Goal: Information Seeking & Learning: Learn about a topic

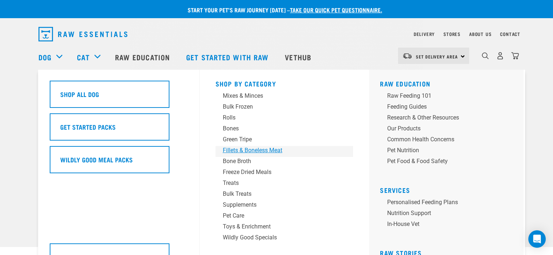
click at [259, 149] on div "Fillets & Boneless Meat" at bounding box center [279, 150] width 113 height 9
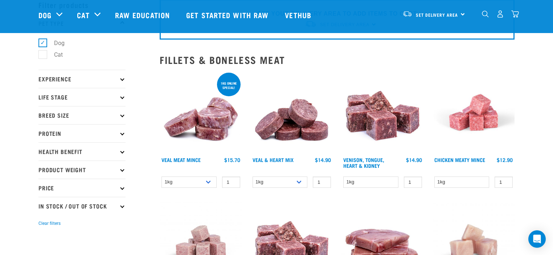
scroll to position [36, 0]
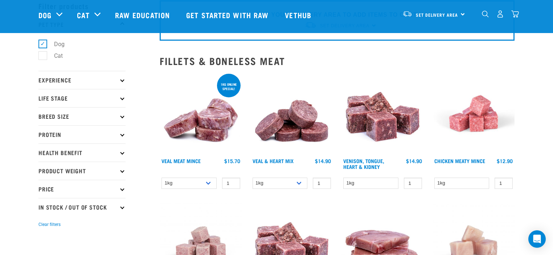
click at [186, 122] on img at bounding box center [201, 113] width 82 height 82
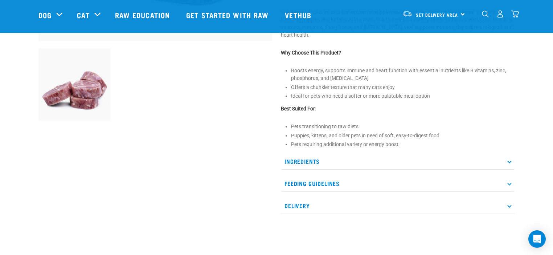
scroll to position [254, 0]
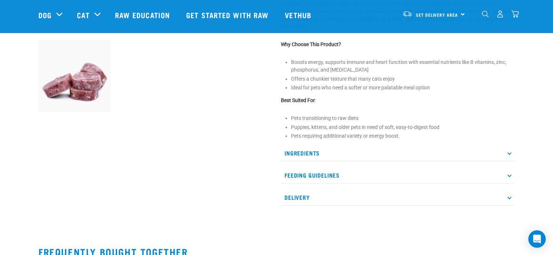
click at [306, 152] on p "Ingredients" at bounding box center [398, 153] width 234 height 16
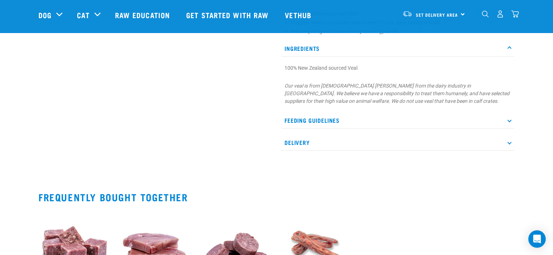
scroll to position [363, 0]
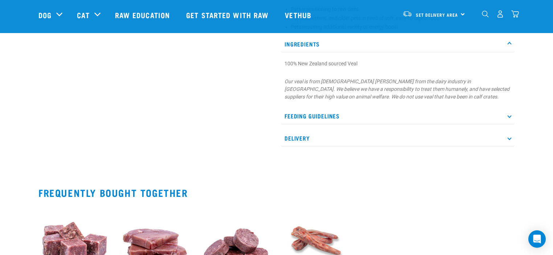
click at [303, 115] on p "Feeding Guidelines" at bounding box center [398, 116] width 234 height 16
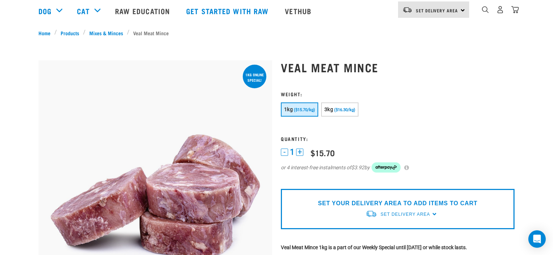
scroll to position [145, 0]
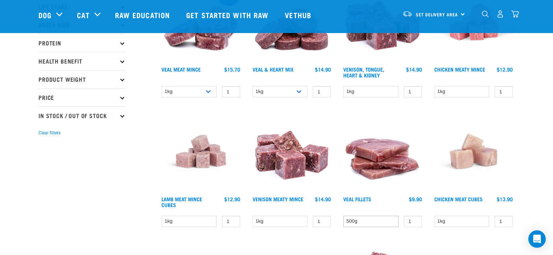
scroll to position [194, 0]
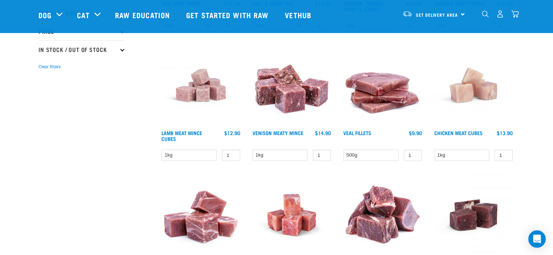
click at [369, 95] on img at bounding box center [383, 85] width 82 height 82
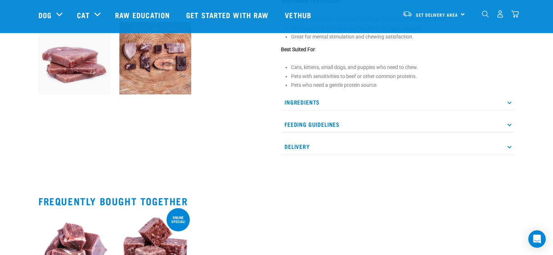
scroll to position [290, 0]
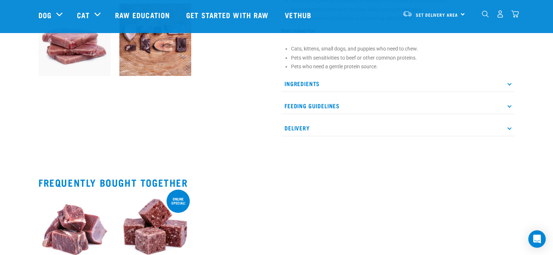
click at [301, 91] on p "Ingredients" at bounding box center [398, 84] width 234 height 16
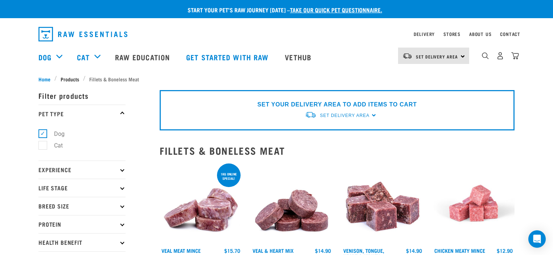
click at [69, 77] on span "Products" at bounding box center [70, 79] width 19 height 8
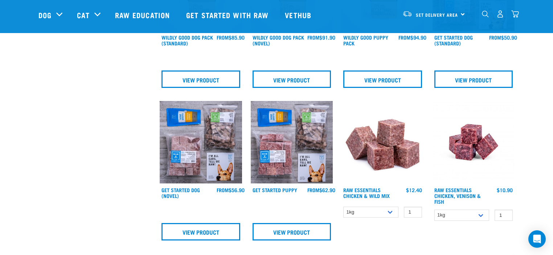
scroll to position [290, 0]
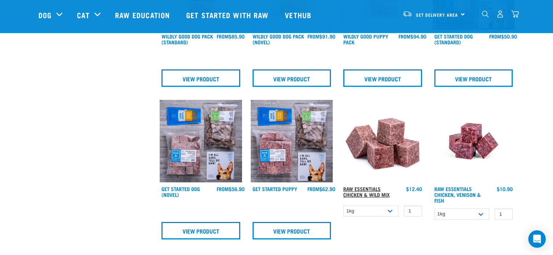
click at [372, 190] on link "Raw Essentials Chicken & Wild Mix" at bounding box center [366, 191] width 46 height 8
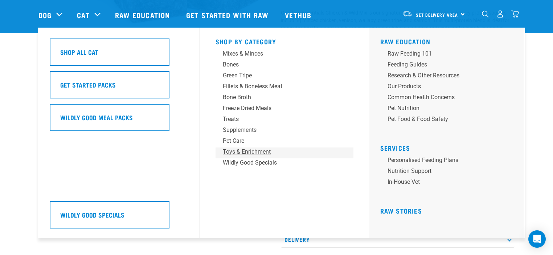
scroll to position [182, 0]
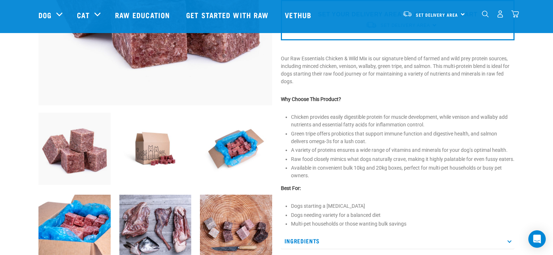
click at [259, 244] on img at bounding box center [236, 231] width 72 height 72
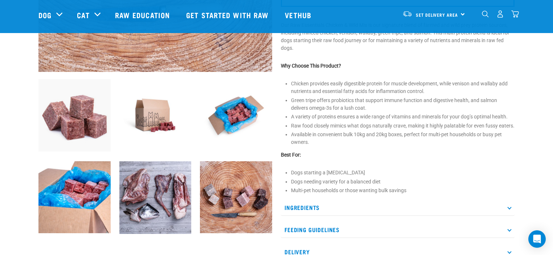
scroll to position [254, 0]
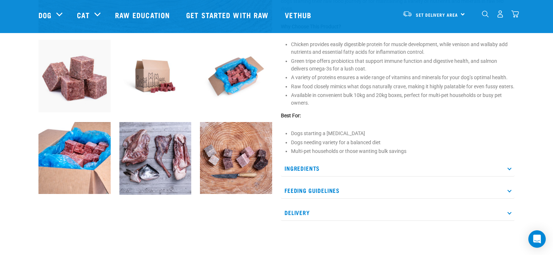
click at [304, 174] on p "Ingredients" at bounding box center [398, 168] width 234 height 16
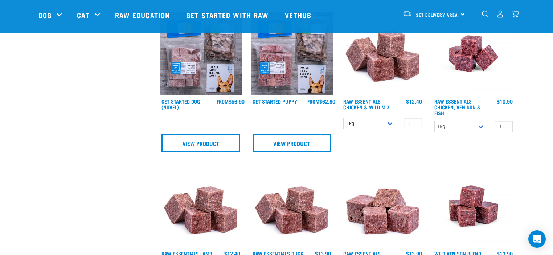
scroll to position [489, 0]
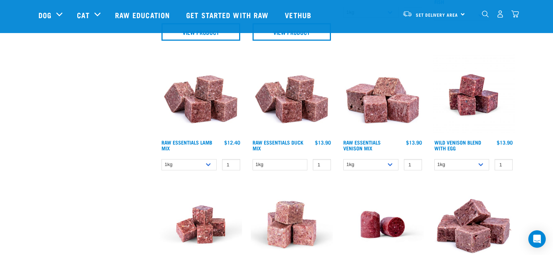
click at [298, 109] on img at bounding box center [292, 95] width 82 height 82
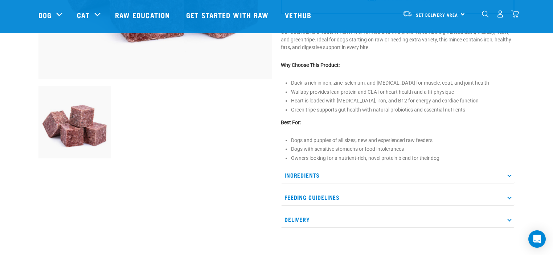
scroll to position [218, 0]
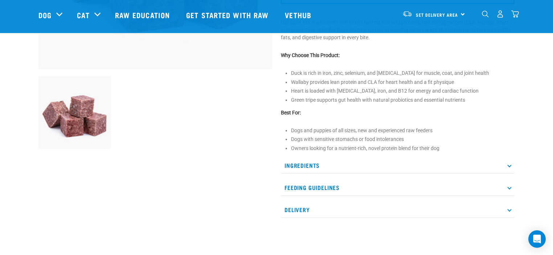
click at [302, 164] on p "Ingredients" at bounding box center [398, 165] width 234 height 16
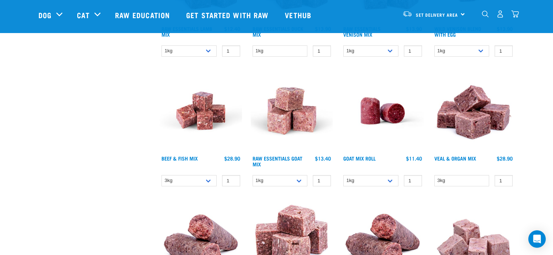
scroll to position [651, 0]
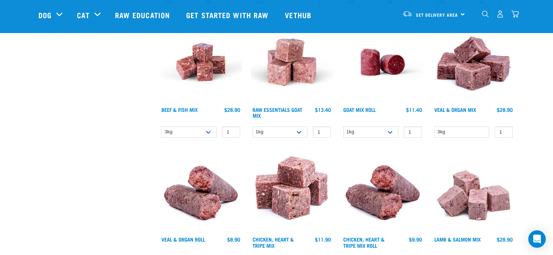
click at [285, 70] on img at bounding box center [292, 62] width 82 height 82
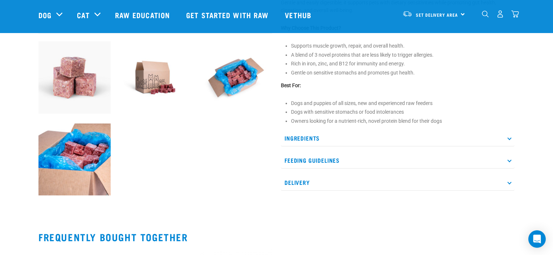
scroll to position [254, 0]
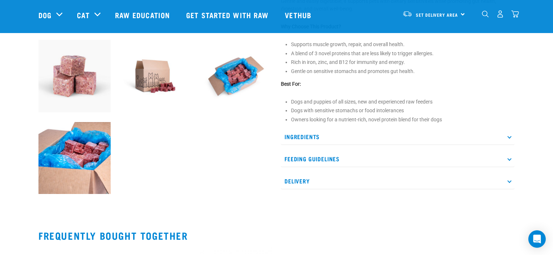
click at [309, 135] on p "Ingredients" at bounding box center [398, 137] width 234 height 16
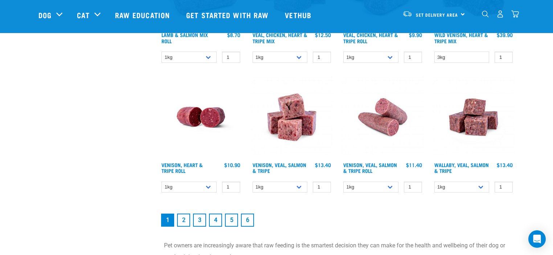
scroll to position [1068, 0]
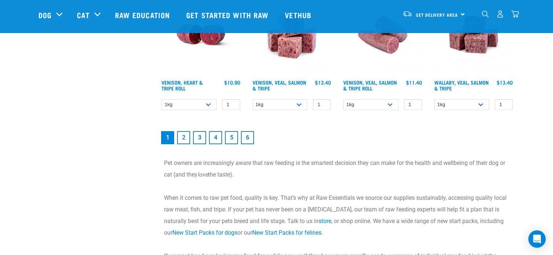
click at [183, 136] on link "2" at bounding box center [183, 137] width 13 height 13
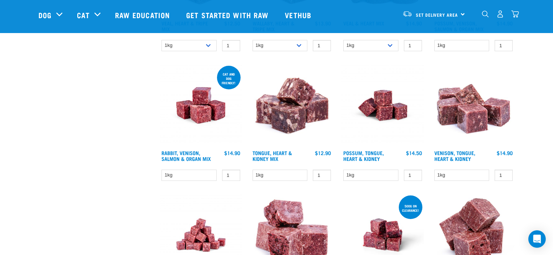
scroll to position [399, 0]
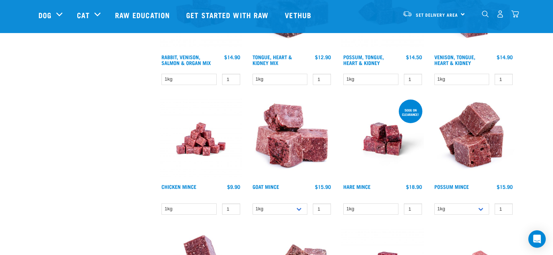
click at [202, 146] on img at bounding box center [201, 139] width 82 height 82
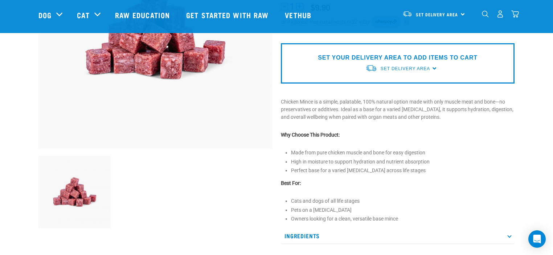
scroll to position [218, 0]
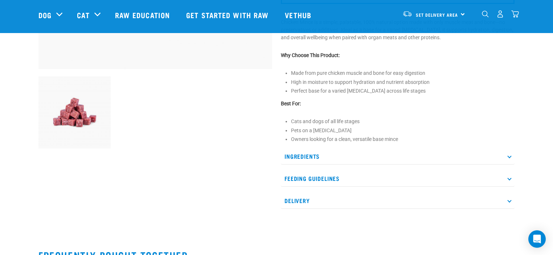
click at [293, 154] on p "Ingredients" at bounding box center [398, 156] width 234 height 16
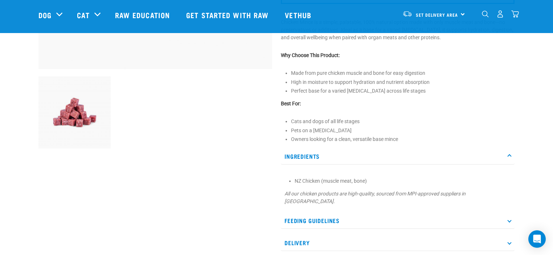
click at [321, 212] on p "Feeding Guidelines" at bounding box center [398, 220] width 234 height 16
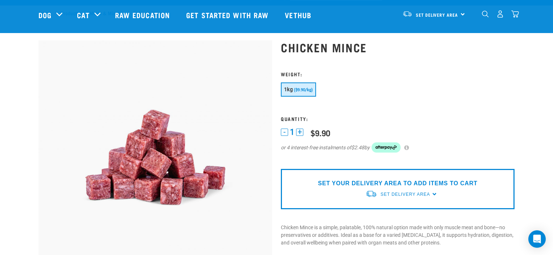
scroll to position [0, 0]
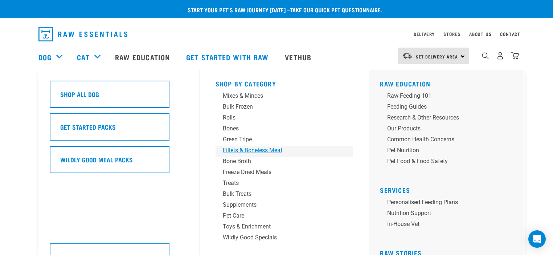
click at [255, 151] on div "Fillets & Boneless Meat" at bounding box center [279, 150] width 113 height 9
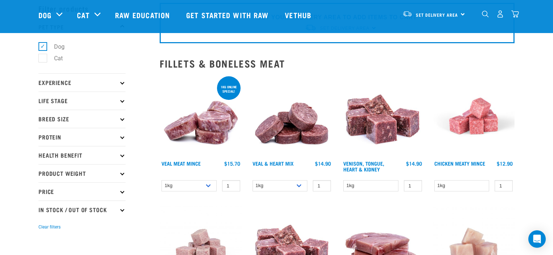
scroll to position [73, 0]
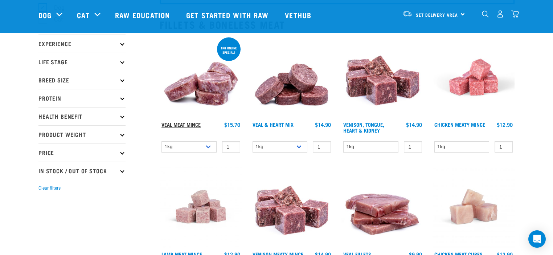
click at [196, 123] on link "Veal Meat Mince" at bounding box center [181, 124] width 39 height 3
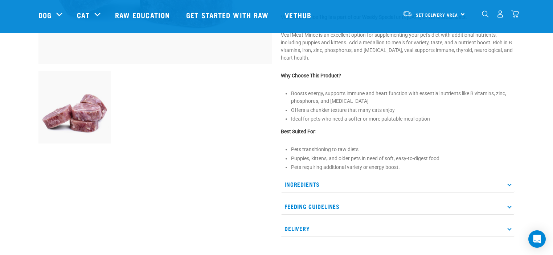
scroll to position [254, 0]
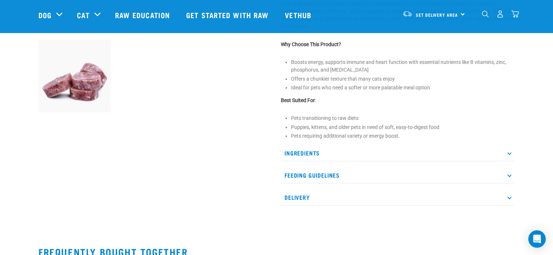
click at [310, 154] on p "Ingredients" at bounding box center [398, 153] width 234 height 16
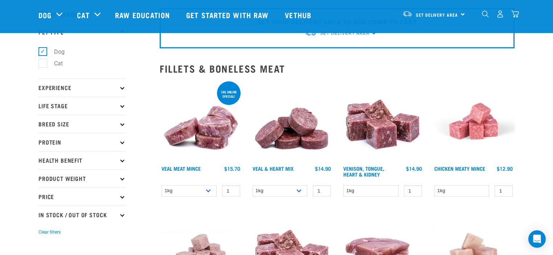
scroll to position [73, 0]
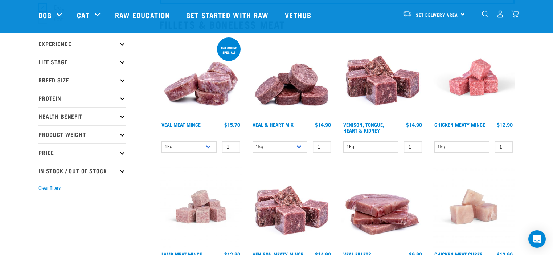
click at [53, 99] on p "Protein" at bounding box center [81, 98] width 87 height 18
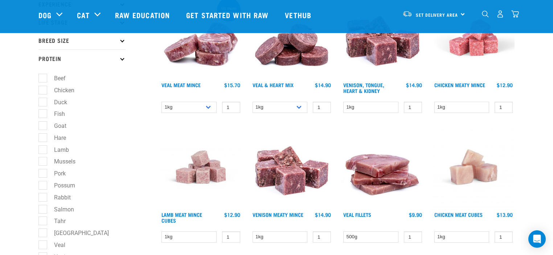
scroll to position [182, 0]
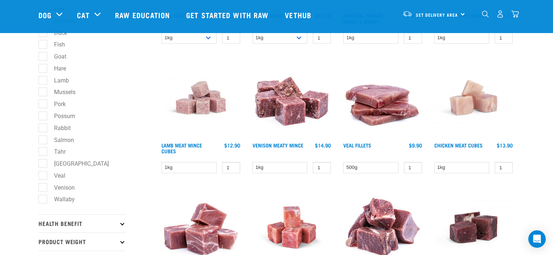
click at [44, 164] on label "[GEOGRAPHIC_DATA]" at bounding box center [76, 163] width 69 height 9
click at [43, 164] on input "[GEOGRAPHIC_DATA]" at bounding box center [40, 162] width 5 height 5
checkbox input "true"
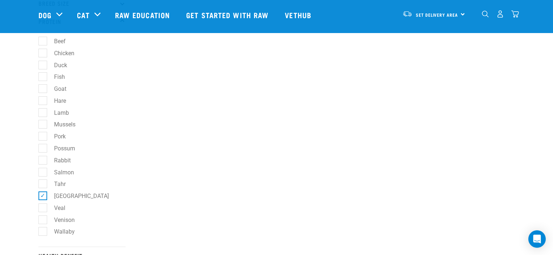
scroll to position [145, 0]
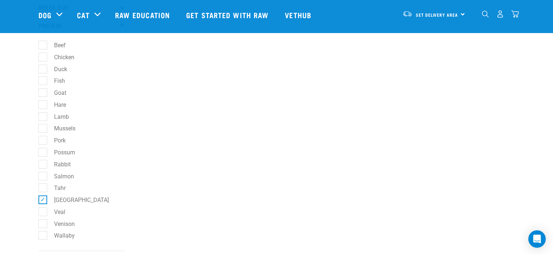
click at [46, 126] on label "Mussels" at bounding box center [60, 128] width 36 height 9
click at [43, 126] on input "Mussels" at bounding box center [40, 127] width 5 height 5
checkbox input "true"
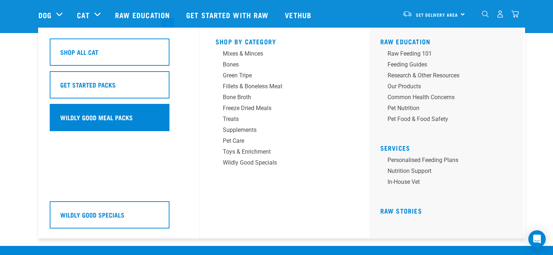
scroll to position [799, 0]
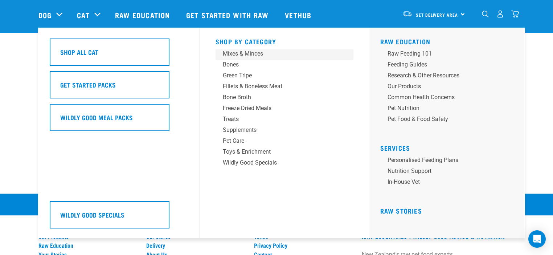
click at [247, 53] on div "Mixes & Minces" at bounding box center [279, 53] width 113 height 9
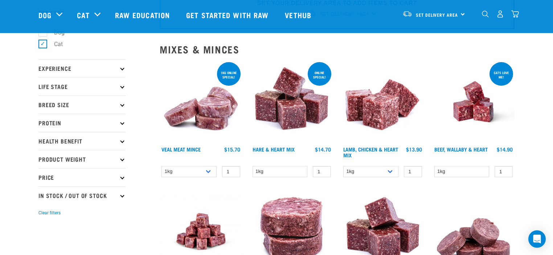
scroll to position [36, 0]
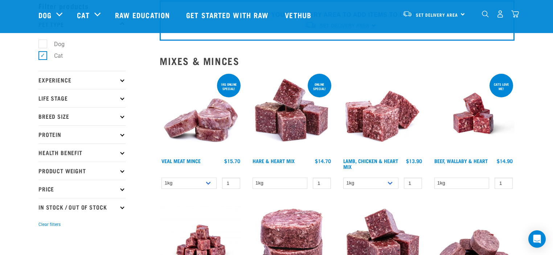
click at [56, 132] on p "Protein" at bounding box center [81, 134] width 87 height 18
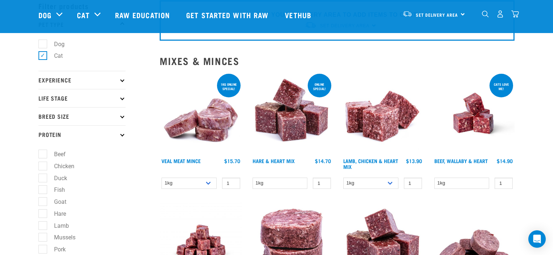
click at [43, 199] on label "Goat" at bounding box center [55, 201] width 27 height 9
click at [43, 199] on input "Goat" at bounding box center [40, 200] width 5 height 5
checkbox input "true"
click at [44, 165] on label "Chicken" at bounding box center [59, 166] width 35 height 9
click at [43, 165] on input "Chicken" at bounding box center [40, 164] width 5 height 5
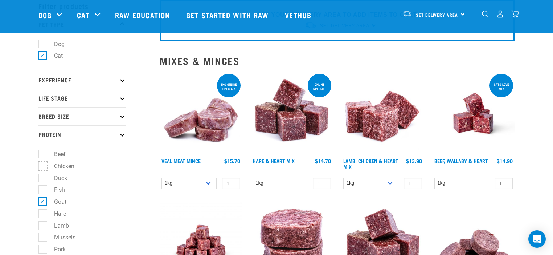
checkbox input "true"
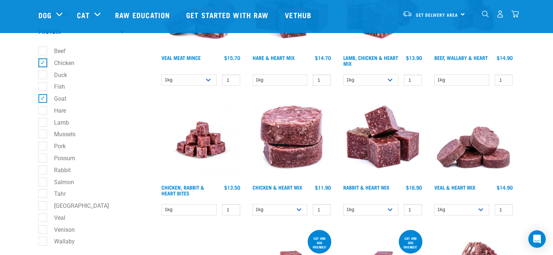
scroll to position [145, 0]
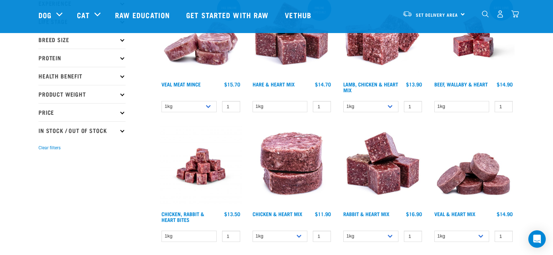
scroll to position [36, 0]
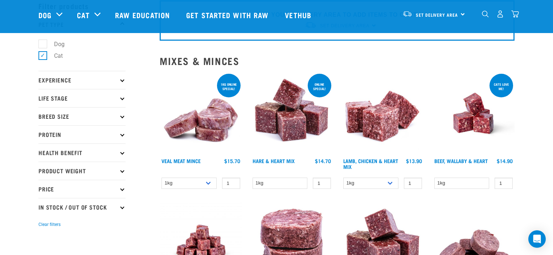
click at [67, 98] on p "Life Stage" at bounding box center [81, 98] width 87 height 18
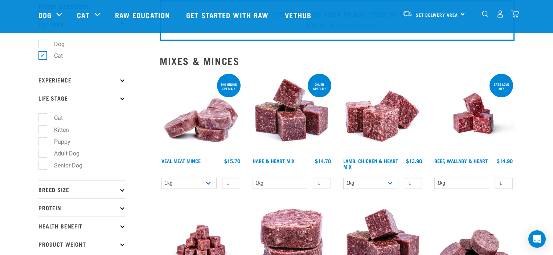
click at [45, 141] on label "Puppy" at bounding box center [57, 141] width 31 height 9
click at [43, 141] on input "Puppy" at bounding box center [40, 140] width 5 height 5
checkbox input "true"
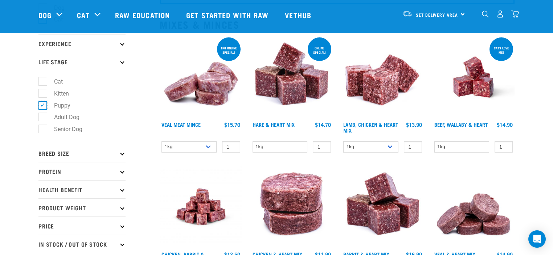
scroll to position [145, 0]
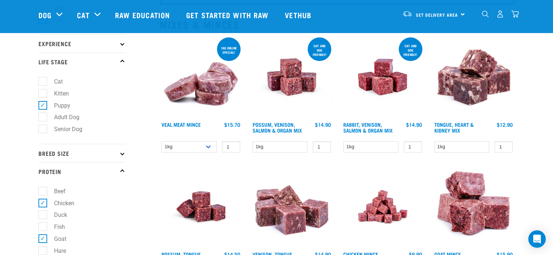
scroll to position [36, 0]
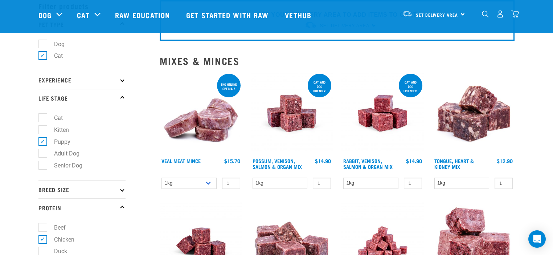
click at [42, 40] on label "Dog" at bounding box center [54, 44] width 25 height 9
click at [42, 40] on input "Dog" at bounding box center [40, 42] width 5 height 5
checkbox input "true"
click at [44, 56] on label "Cat" at bounding box center [53, 55] width 23 height 9
click at [43, 56] on input "Cat" at bounding box center [40, 54] width 5 height 5
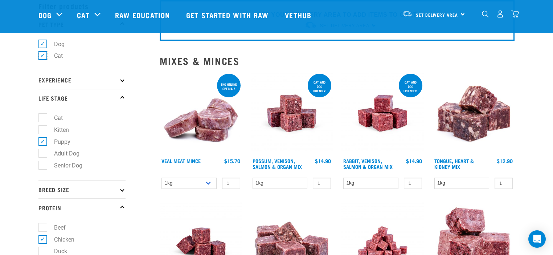
checkbox input "false"
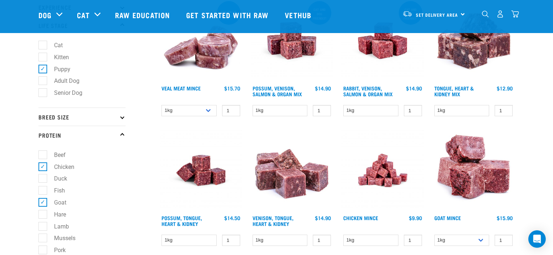
scroll to position [132, 0]
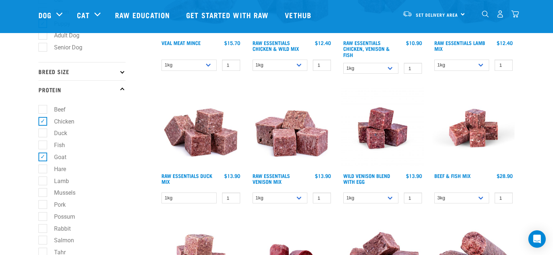
scroll to position [109, 0]
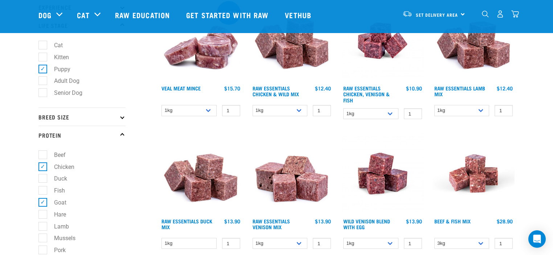
click at [45, 193] on label "Fish" at bounding box center [54, 190] width 25 height 9
click at [43, 192] on input "Fish" at bounding box center [40, 189] width 5 height 5
checkbox input "true"
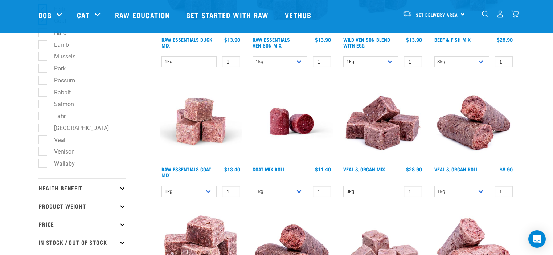
scroll to position [327, 0]
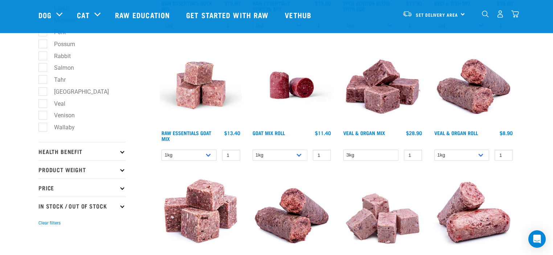
click at [283, 84] on img at bounding box center [292, 85] width 82 height 82
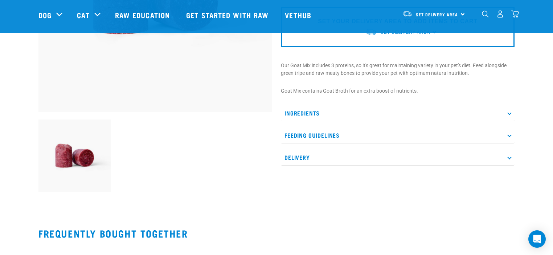
scroll to position [182, 0]
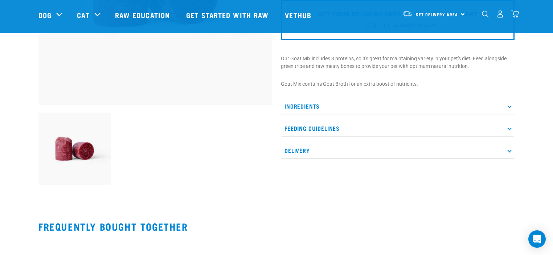
click at [299, 103] on p "Ingredients" at bounding box center [398, 106] width 234 height 16
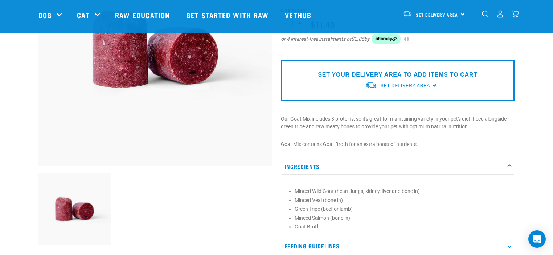
scroll to position [109, 0]
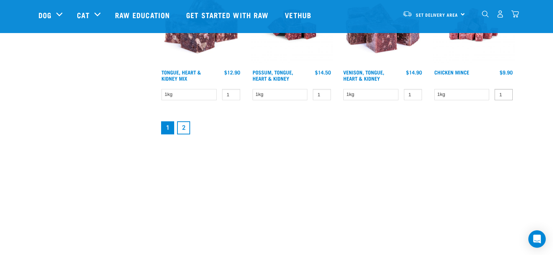
scroll to position [1053, 0]
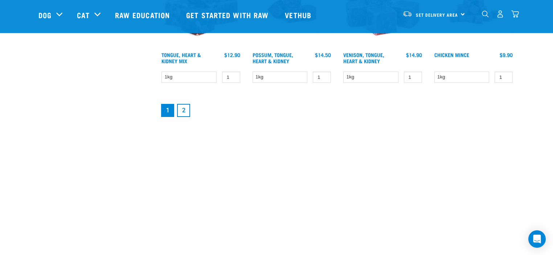
click at [182, 107] on link "2" at bounding box center [183, 110] width 13 height 13
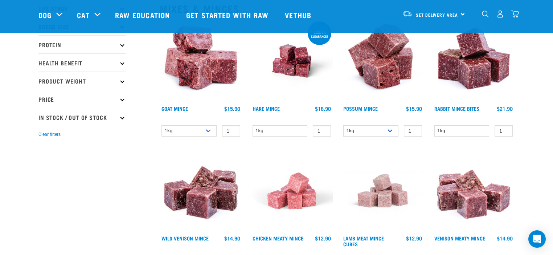
scroll to position [73, 0]
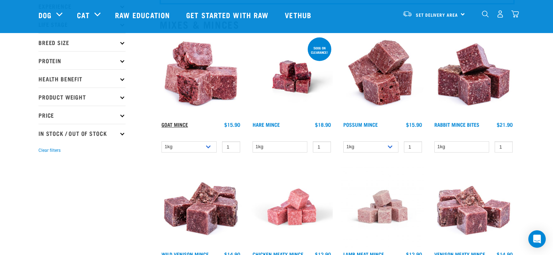
click at [183, 124] on link "Goat Mince" at bounding box center [175, 124] width 27 height 3
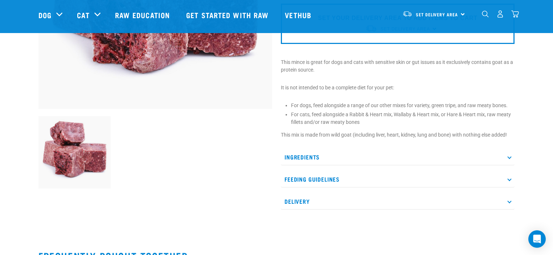
scroll to position [182, 0]
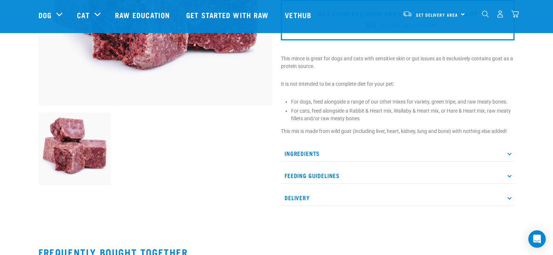
click at [294, 152] on p "Ingredients" at bounding box center [398, 153] width 234 height 16
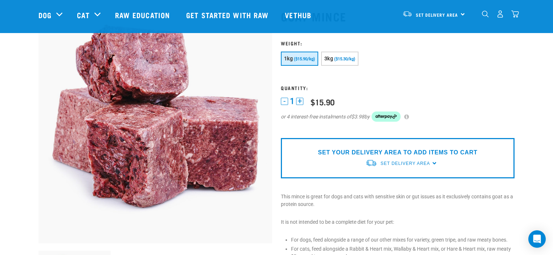
scroll to position [0, 0]
